Goal: Download file/media

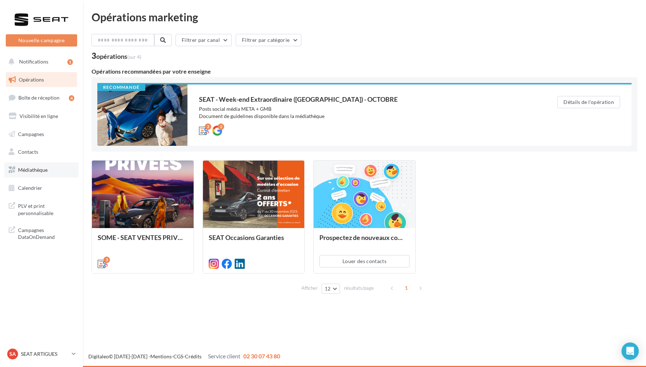
click at [49, 171] on link "Médiathèque" at bounding box center [41, 169] width 74 height 15
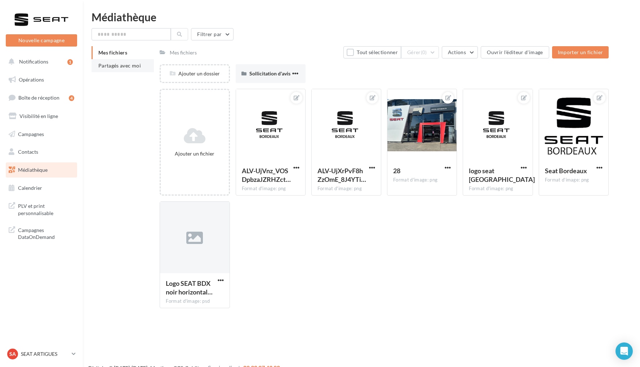
click at [132, 70] on li "Partagés avec moi" at bounding box center [123, 65] width 62 height 13
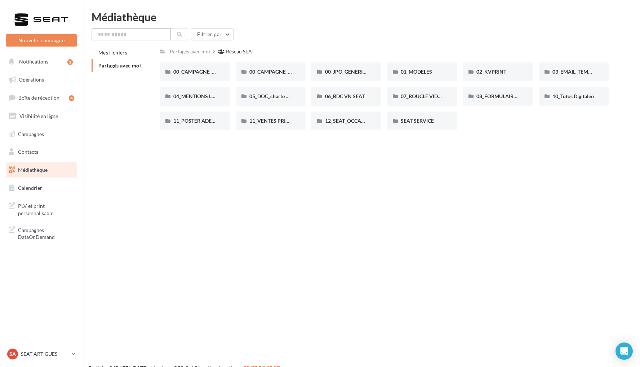
click at [140, 37] on input "text" at bounding box center [131, 34] width 79 height 12
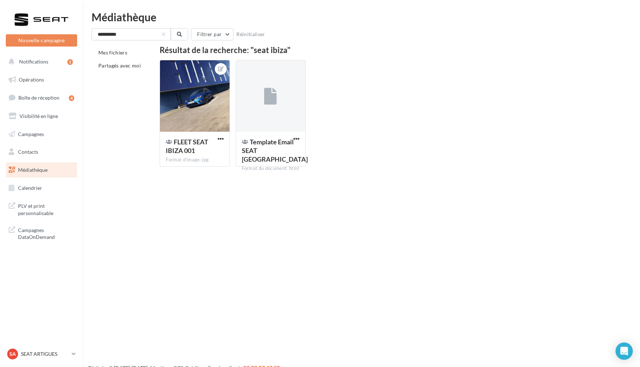
drag, startPoint x: 126, startPoint y: 41, endPoint x: 109, endPoint y: 32, distance: 19.7
click at [109, 32] on div "**********" at bounding box center [362, 100] width 540 height 144
click at [129, 35] on input "**********" at bounding box center [131, 34] width 79 height 12
drag, startPoint x: 129, startPoint y: 35, endPoint x: 88, endPoint y: 32, distance: 41.5
click at [88, 32] on div "**********" at bounding box center [361, 92] width 557 height 161
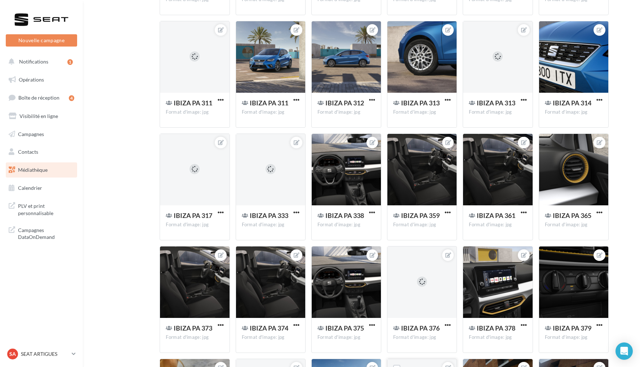
scroll to position [1771, 0]
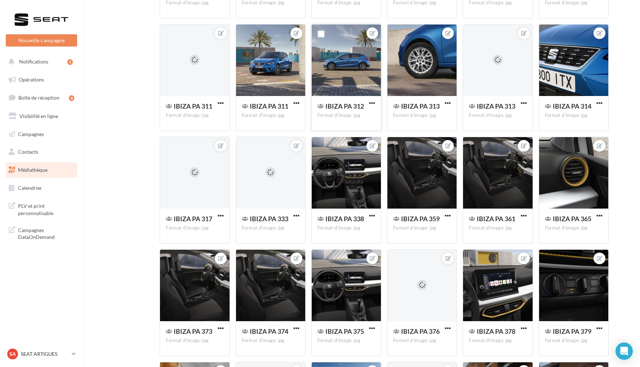
type input "*****"
click at [375, 107] on button "button" at bounding box center [372, 103] width 9 height 7
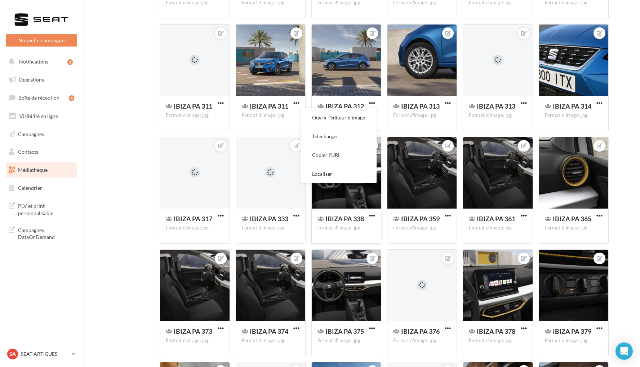
click at [354, 137] on button "Télécharger" at bounding box center [339, 136] width 76 height 19
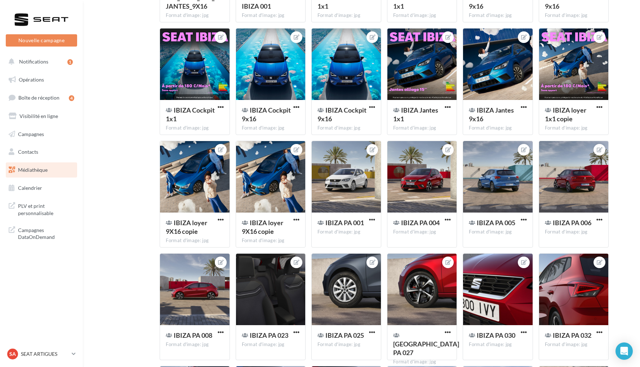
scroll to position [518, 0]
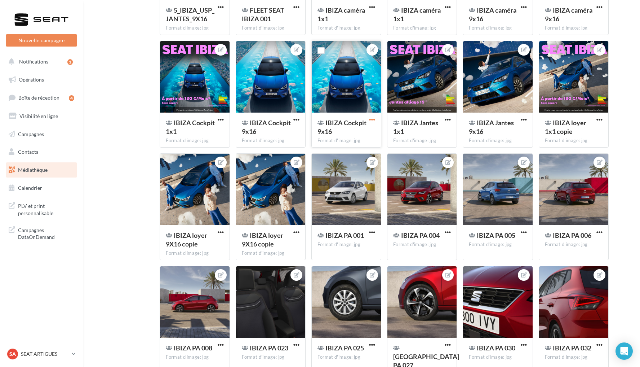
click at [372, 120] on span "button" at bounding box center [372, 119] width 6 height 6
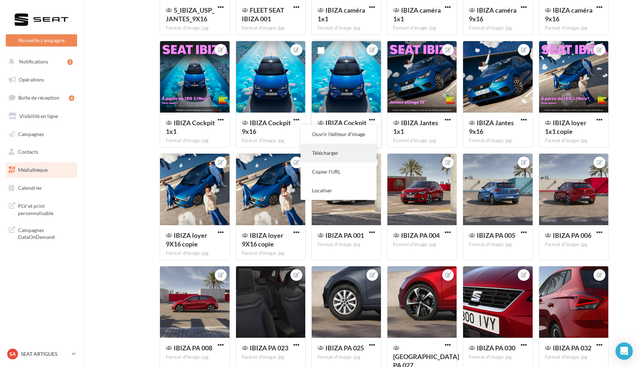
click at [341, 156] on button "Télécharger" at bounding box center [339, 152] width 76 height 19
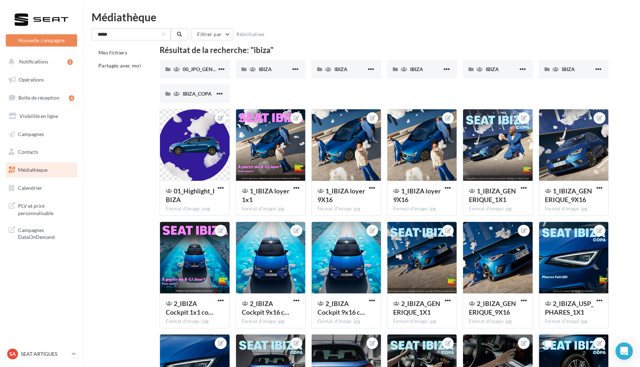
scroll to position [0, 0]
click at [201, 68] on span "00_JPO_GENERIQUE IBIZA ARONA" at bounding box center [223, 69] width 81 height 6
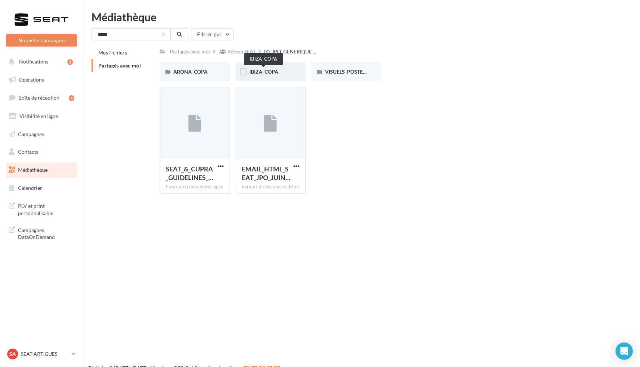
click at [273, 71] on span "IBIZA_COPA" at bounding box center [263, 71] width 29 height 6
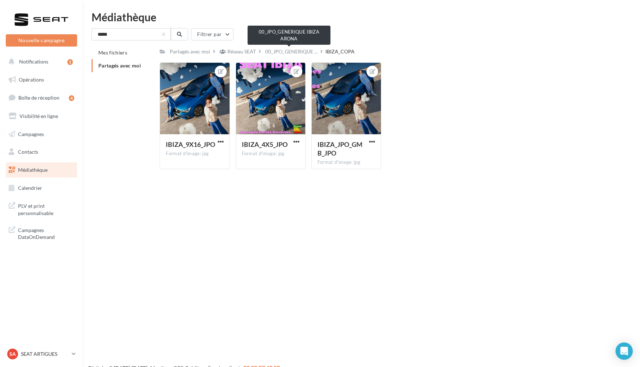
click at [292, 51] on span "00_JPO_GENERIQUE ..." at bounding box center [291, 51] width 52 height 7
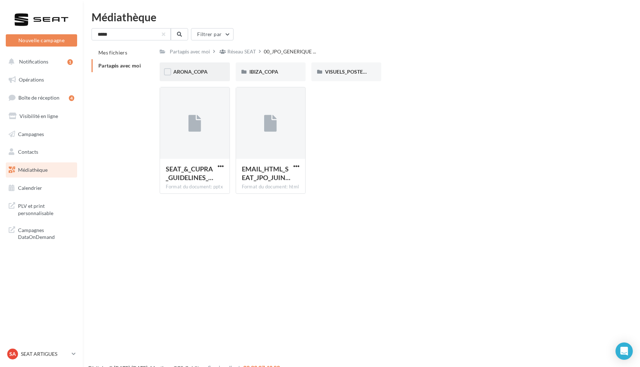
click at [208, 68] on div "ARONA_COPA" at bounding box center [194, 71] width 43 height 7
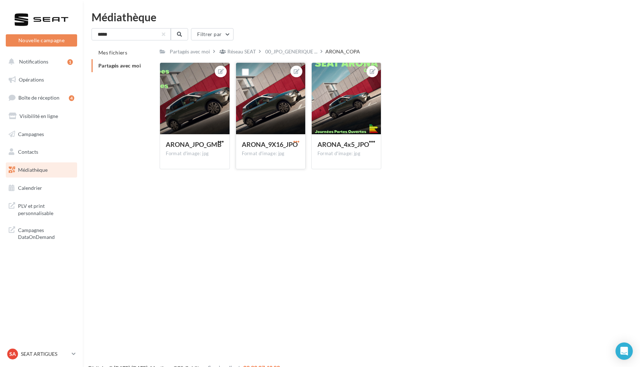
click at [297, 143] on span "button" at bounding box center [296, 141] width 6 height 6
click at [277, 173] on button "Télécharger" at bounding box center [263, 174] width 76 height 19
click at [245, 50] on div "Réseau SEAT" at bounding box center [241, 51] width 28 height 7
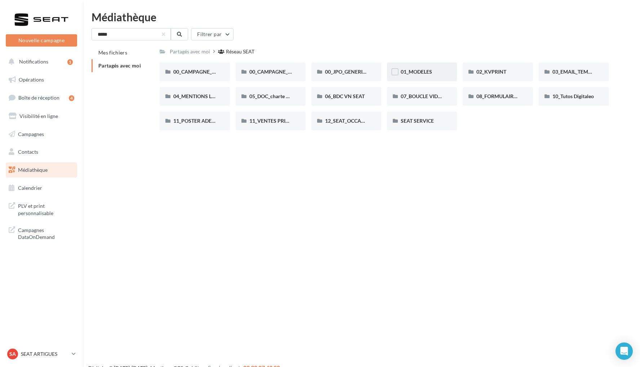
click at [435, 81] on div "01_MODELES" at bounding box center [422, 71] width 70 height 19
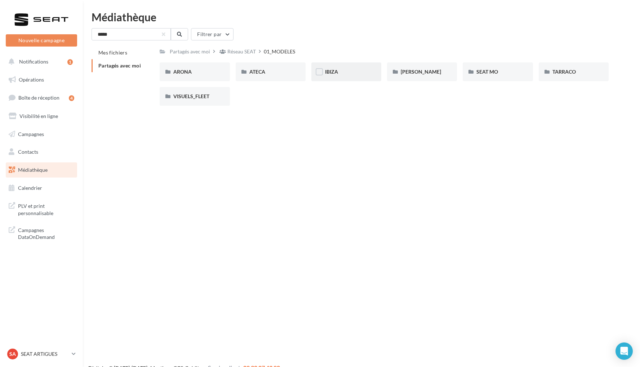
click at [351, 74] on div "IBIZA" at bounding box center [346, 71] width 43 height 7
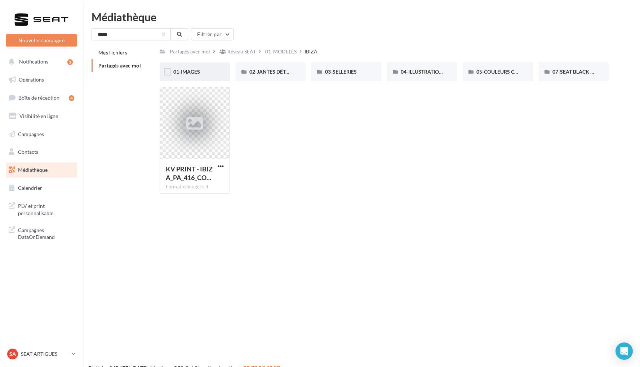
click at [203, 74] on div "01-IMAGES" at bounding box center [194, 71] width 43 height 7
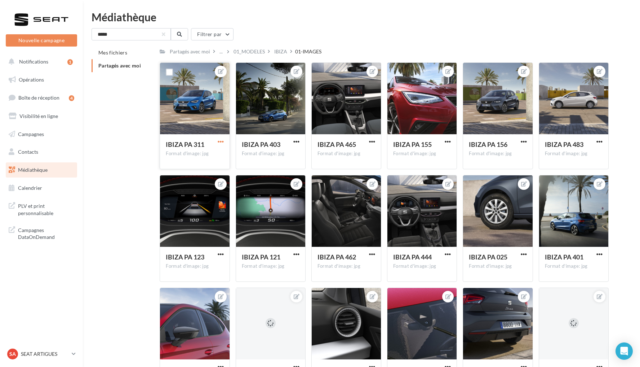
click at [222, 139] on span "button" at bounding box center [221, 141] width 6 height 6
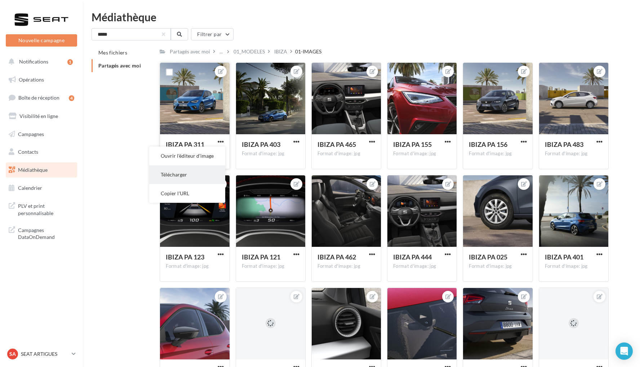
click at [204, 168] on button "Télécharger" at bounding box center [187, 174] width 76 height 19
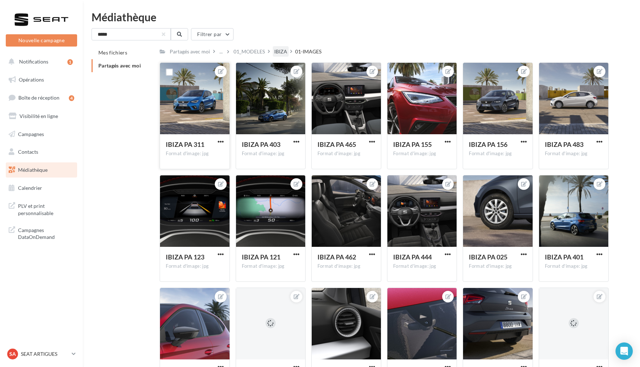
click at [284, 49] on div "IBIZA" at bounding box center [280, 51] width 13 height 7
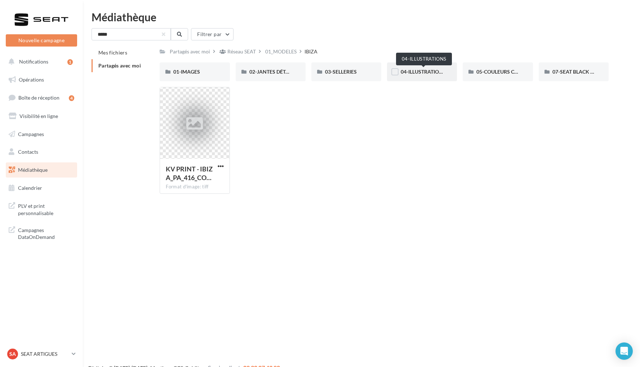
click at [409, 68] on div "04-ILLUSTRATIONS" at bounding box center [422, 71] width 43 height 7
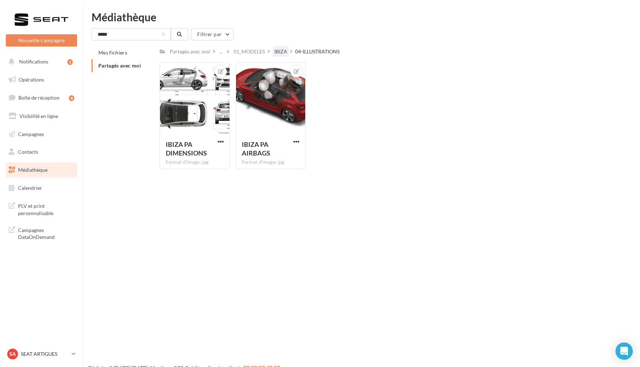
click at [275, 49] on div "IBIZA" at bounding box center [280, 51] width 13 height 7
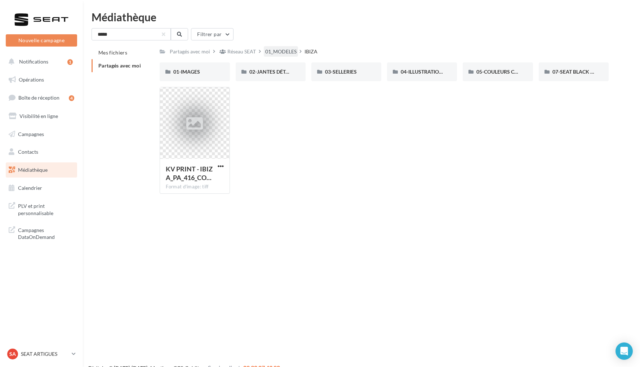
click at [270, 49] on div "01_MODELES" at bounding box center [280, 51] width 31 height 7
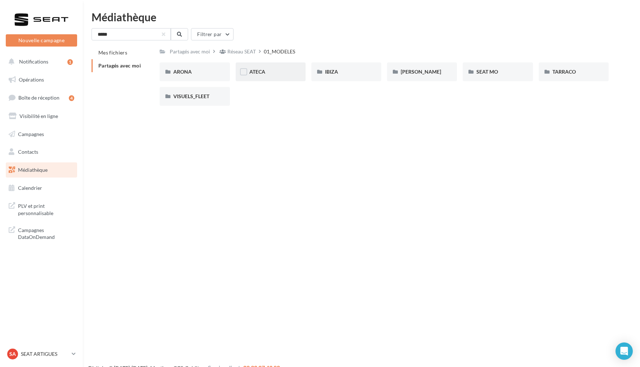
click at [273, 74] on div "ATECA" at bounding box center [270, 71] width 43 height 7
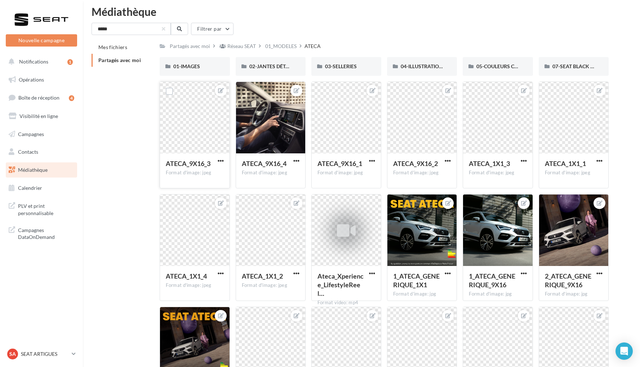
scroll to position [5, 0]
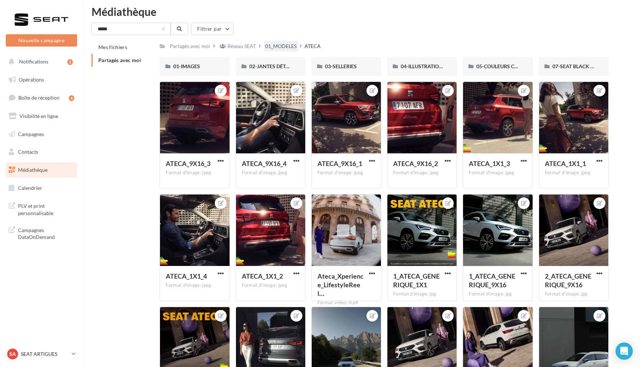
click at [272, 47] on div "01_MODELES" at bounding box center [280, 46] width 31 height 7
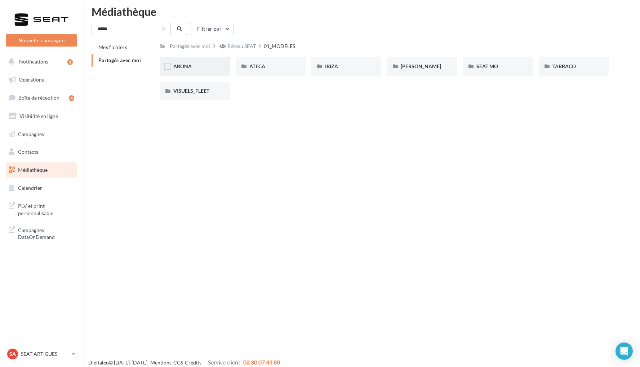
click at [205, 65] on div "ARONA" at bounding box center [194, 66] width 43 height 7
click at [218, 69] on div "01-IMAGES" at bounding box center [195, 66] width 70 height 19
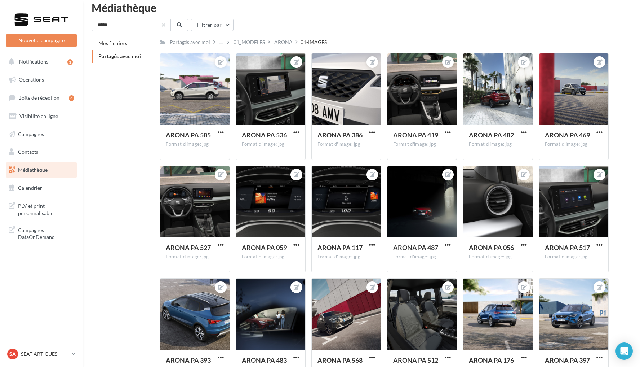
scroll to position [9, 0]
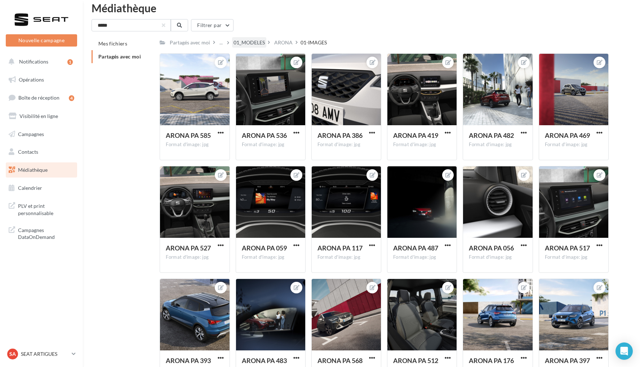
click at [252, 44] on div "01_MODELES" at bounding box center [249, 42] width 31 height 7
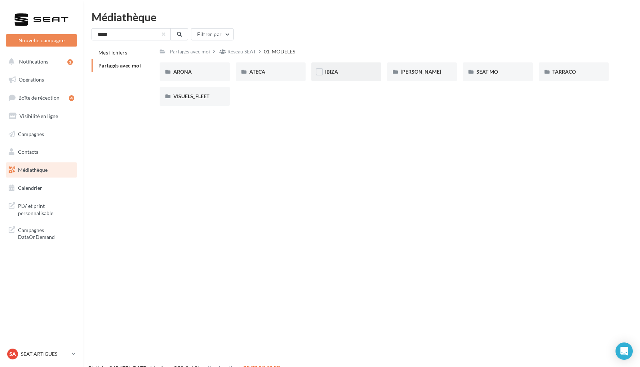
click at [359, 68] on div "IBIZA" at bounding box center [346, 71] width 70 height 19
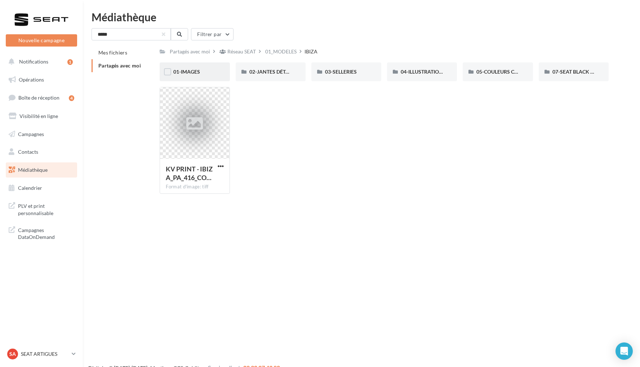
click at [200, 65] on div "01-IMAGES" at bounding box center [195, 71] width 70 height 19
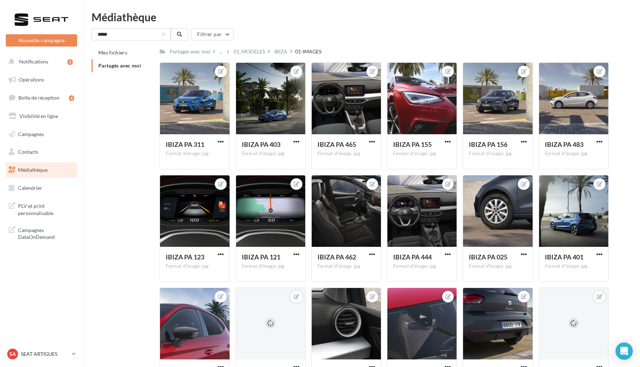
click at [128, 63] on span "Partagés avec moi" at bounding box center [119, 65] width 43 height 6
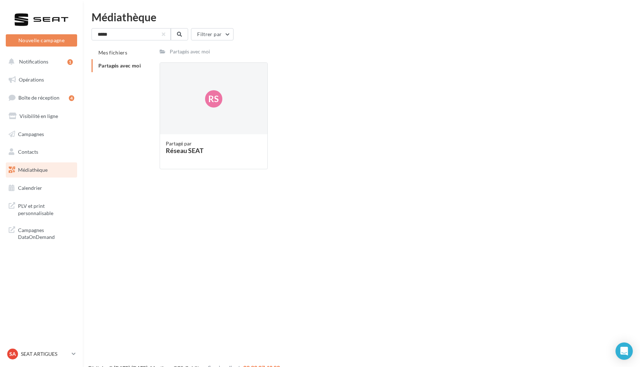
click at [119, 25] on div "Médiathèque ***** Filtrer par Mes fichiers Partagés avec moi Partagés avec moi …" at bounding box center [361, 93] width 557 height 163
click at [120, 42] on div "***** Filtrer par Mes fichiers Partagés avec moi Partagés avec moi Rs Partagé p…" at bounding box center [362, 101] width 540 height 147
click at [115, 35] on input "*****" at bounding box center [131, 34] width 79 height 12
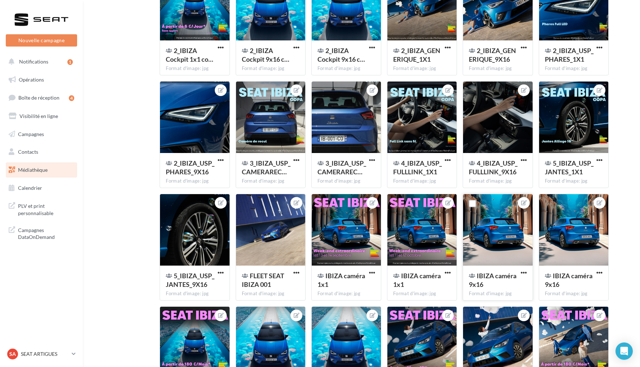
scroll to position [255, 0]
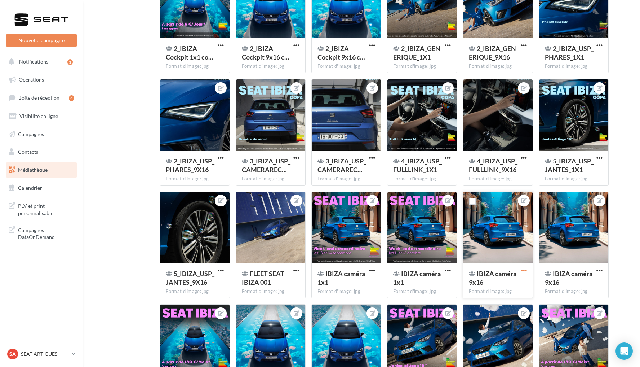
click at [522, 271] on span "button" at bounding box center [524, 270] width 6 height 6
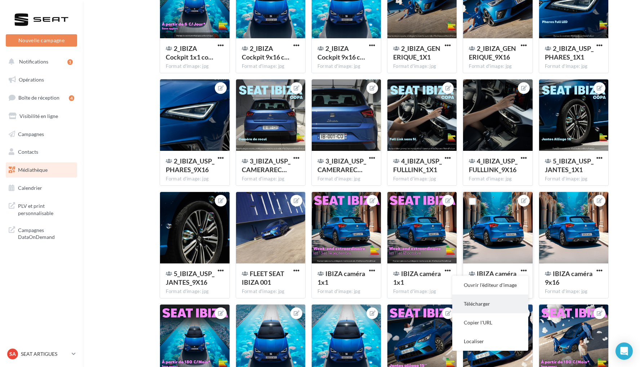
click at [483, 301] on button "Télécharger" at bounding box center [490, 303] width 76 height 19
